Goal: Check status

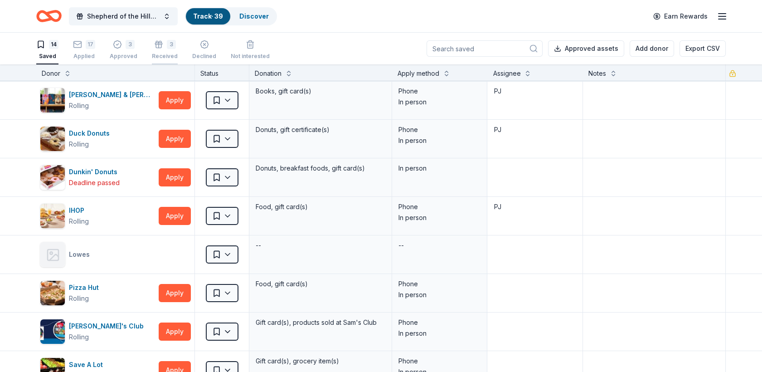
click at [154, 45] on icon "button" at bounding box center [158, 44] width 9 height 9
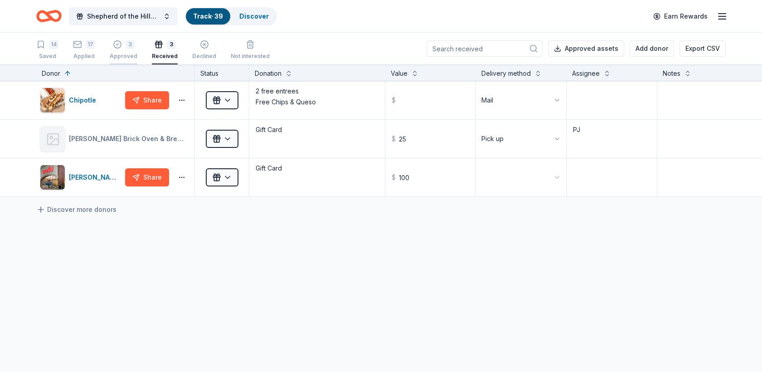
click at [123, 53] on div "Approved" at bounding box center [124, 56] width 28 height 7
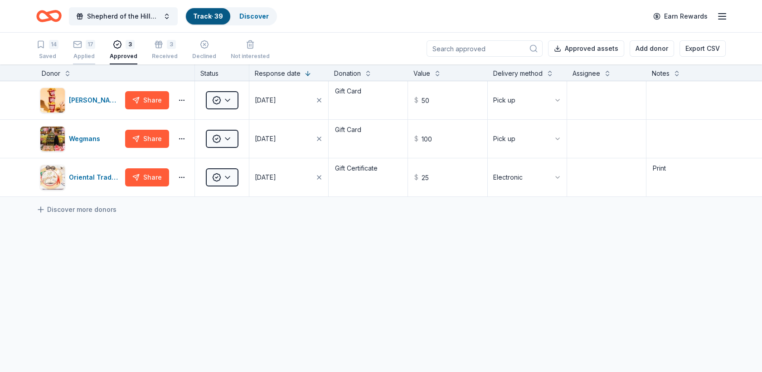
click at [79, 44] on icon "button" at bounding box center [77, 44] width 9 height 9
